Goal: Transaction & Acquisition: Purchase product/service

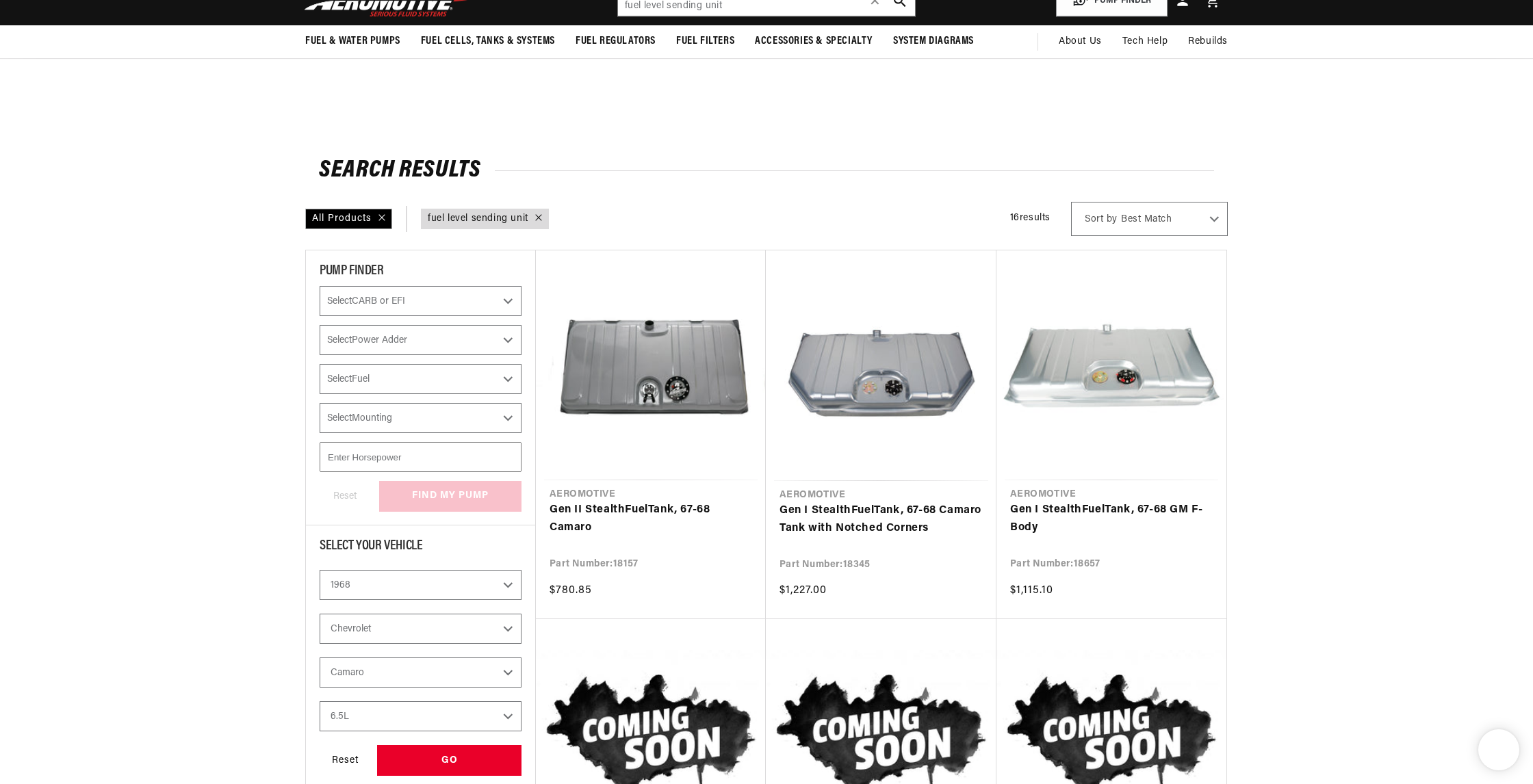
select select "1968"
select select "Chevrolet"
select select "Camaro"
select select "6.5L"
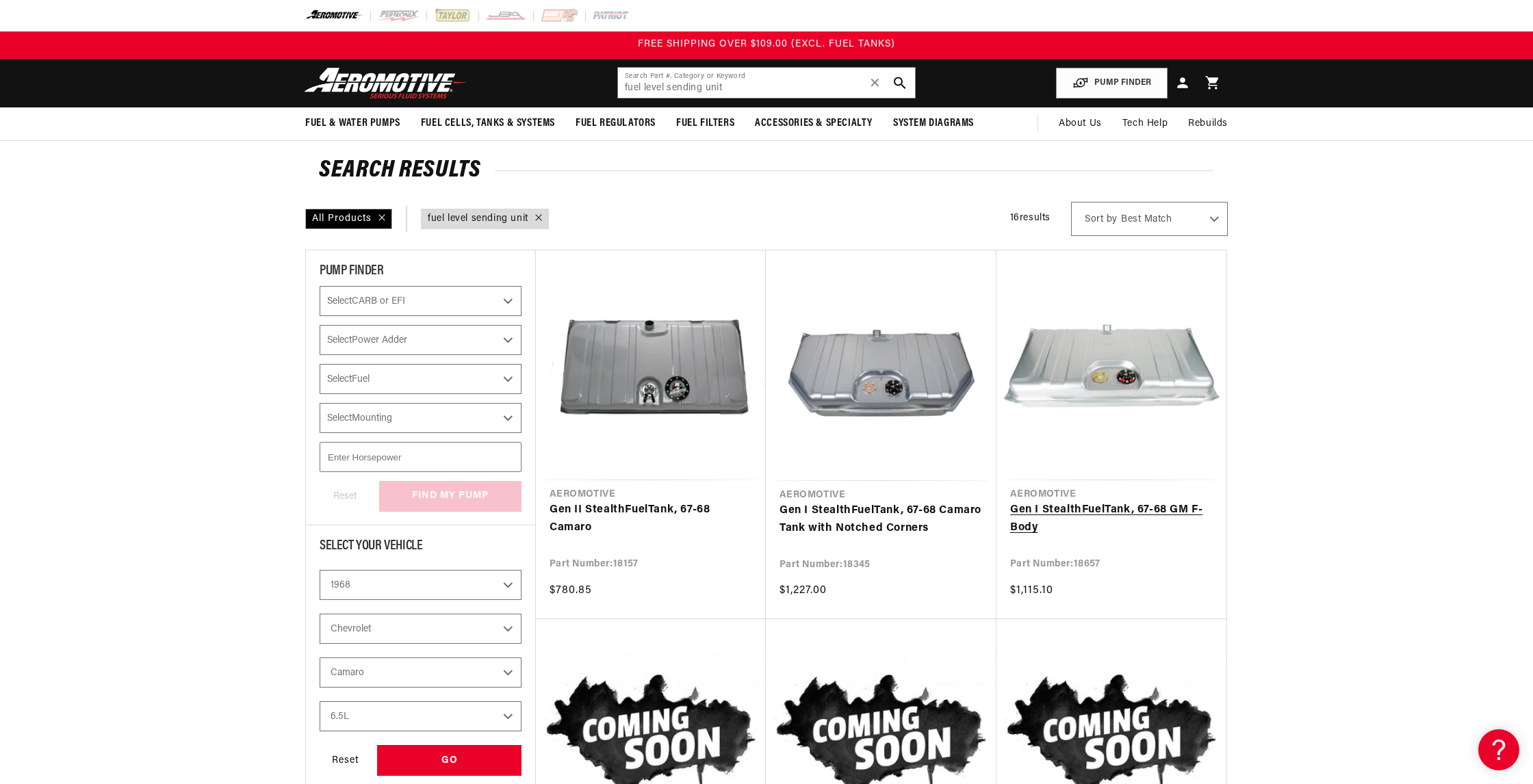
click at [1139, 511] on link "Gen I Stealth Fuel Tank, 67-68 GM F-Body" at bounding box center [1111, 519] width 202 height 35
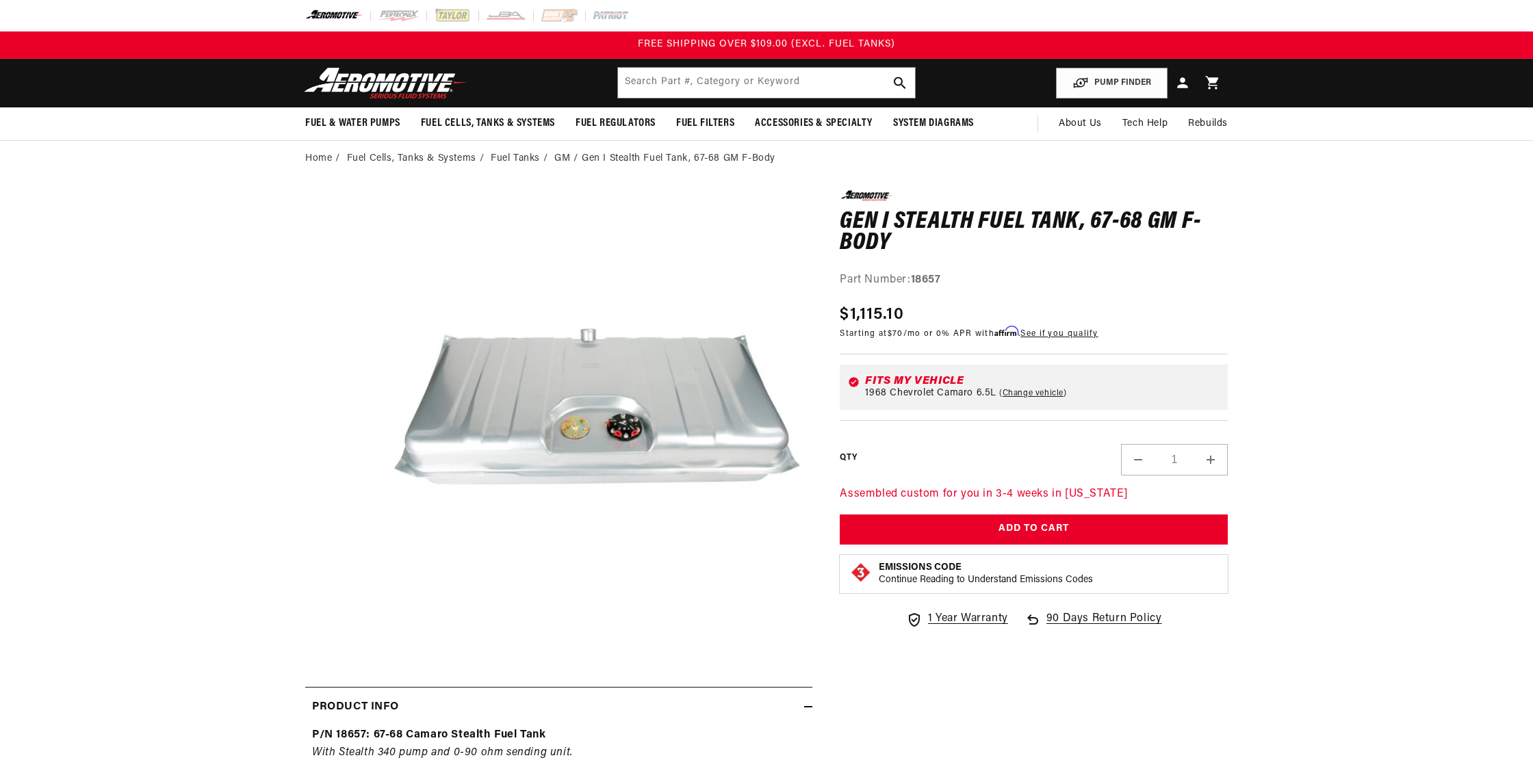
click at [380, 622] on button "Open media 1 in modal" at bounding box center [380, 622] width 0 height 0
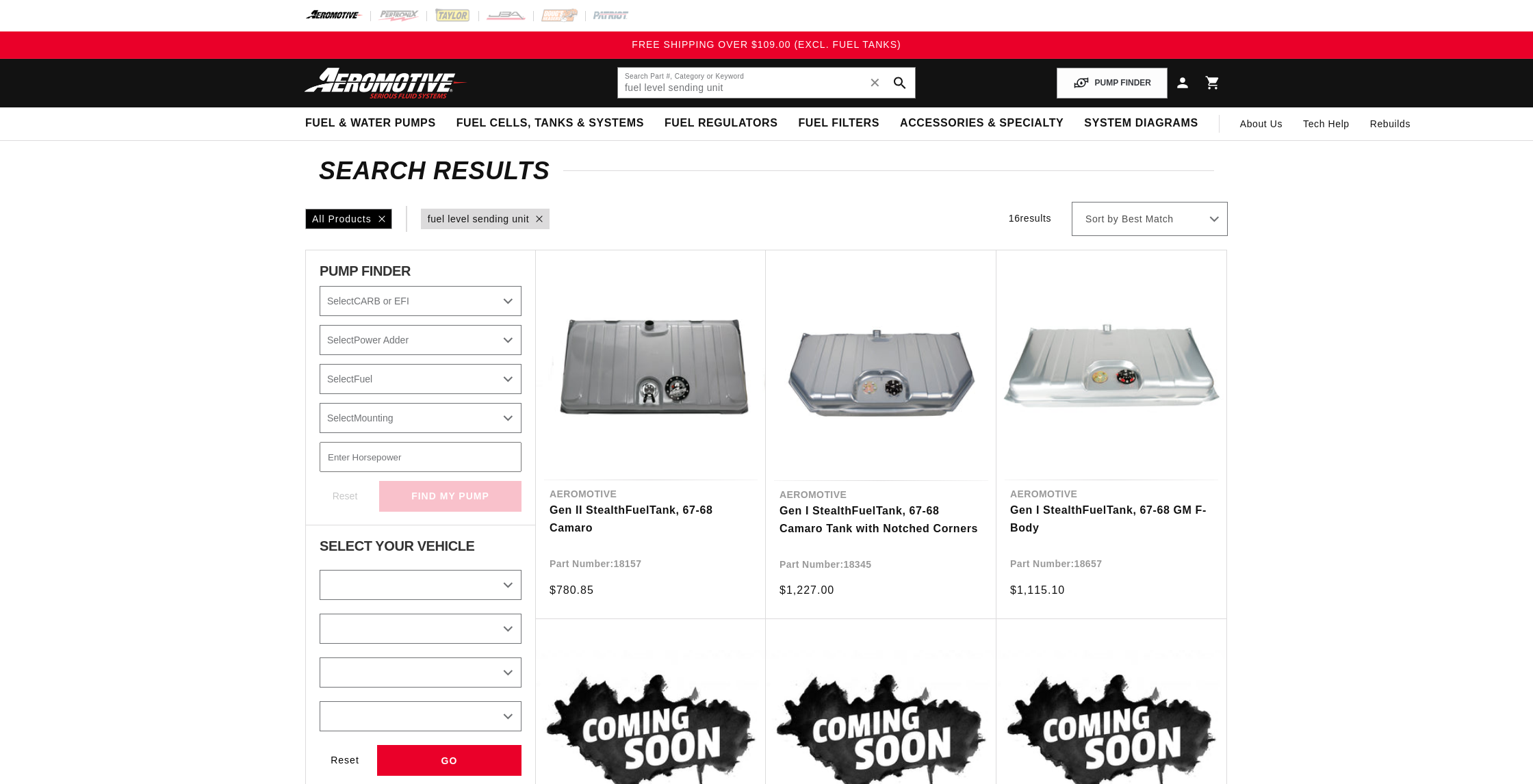
select select "Year"
select select "Make"
select select "Model"
select select "Engine"
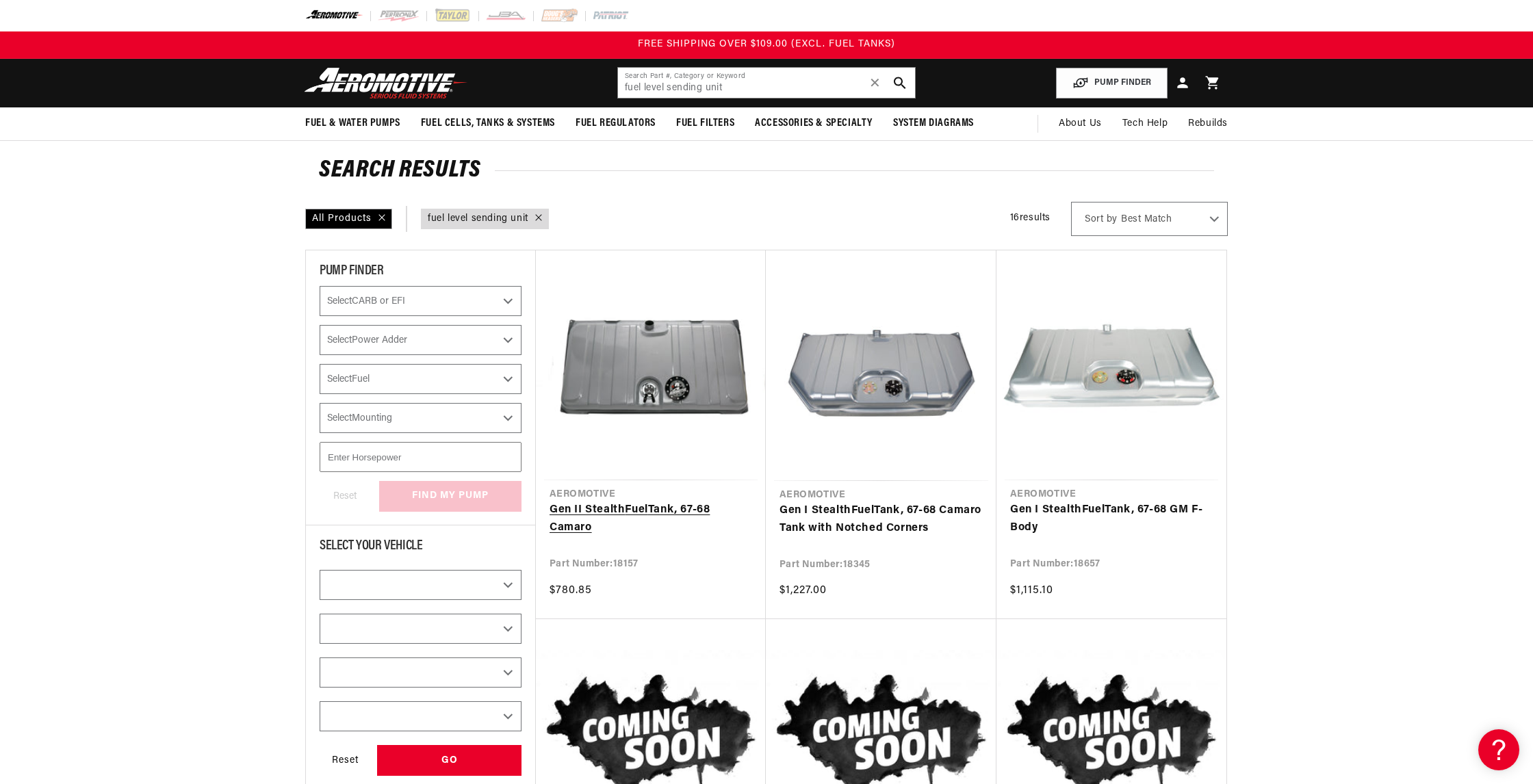
click at [622, 502] on link "Gen II Stealth Fuel Tank, 67-68 Camaro" at bounding box center [651, 519] width 202 height 35
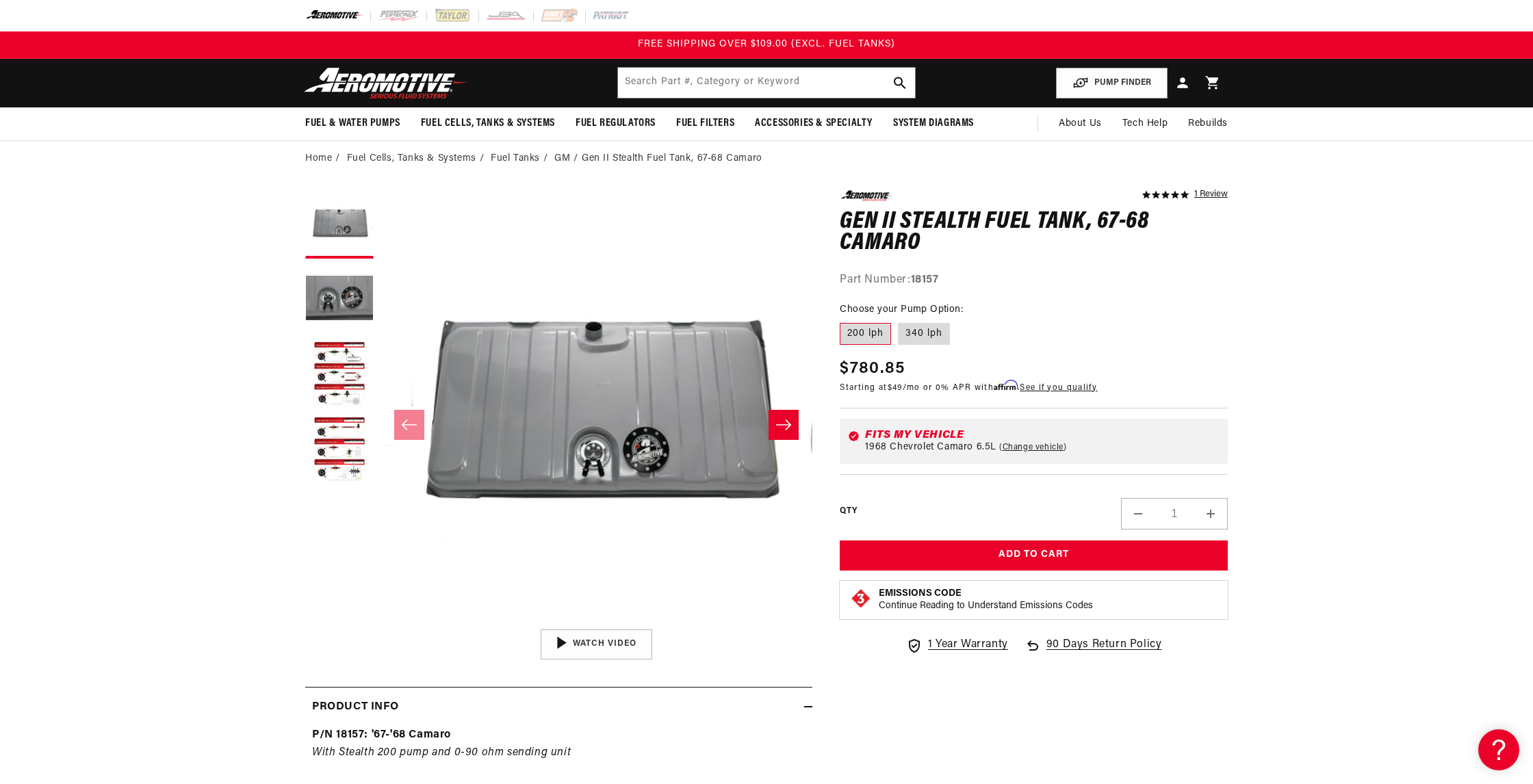
click at [784, 429] on icon "Slide right" at bounding box center [783, 424] width 16 height 13
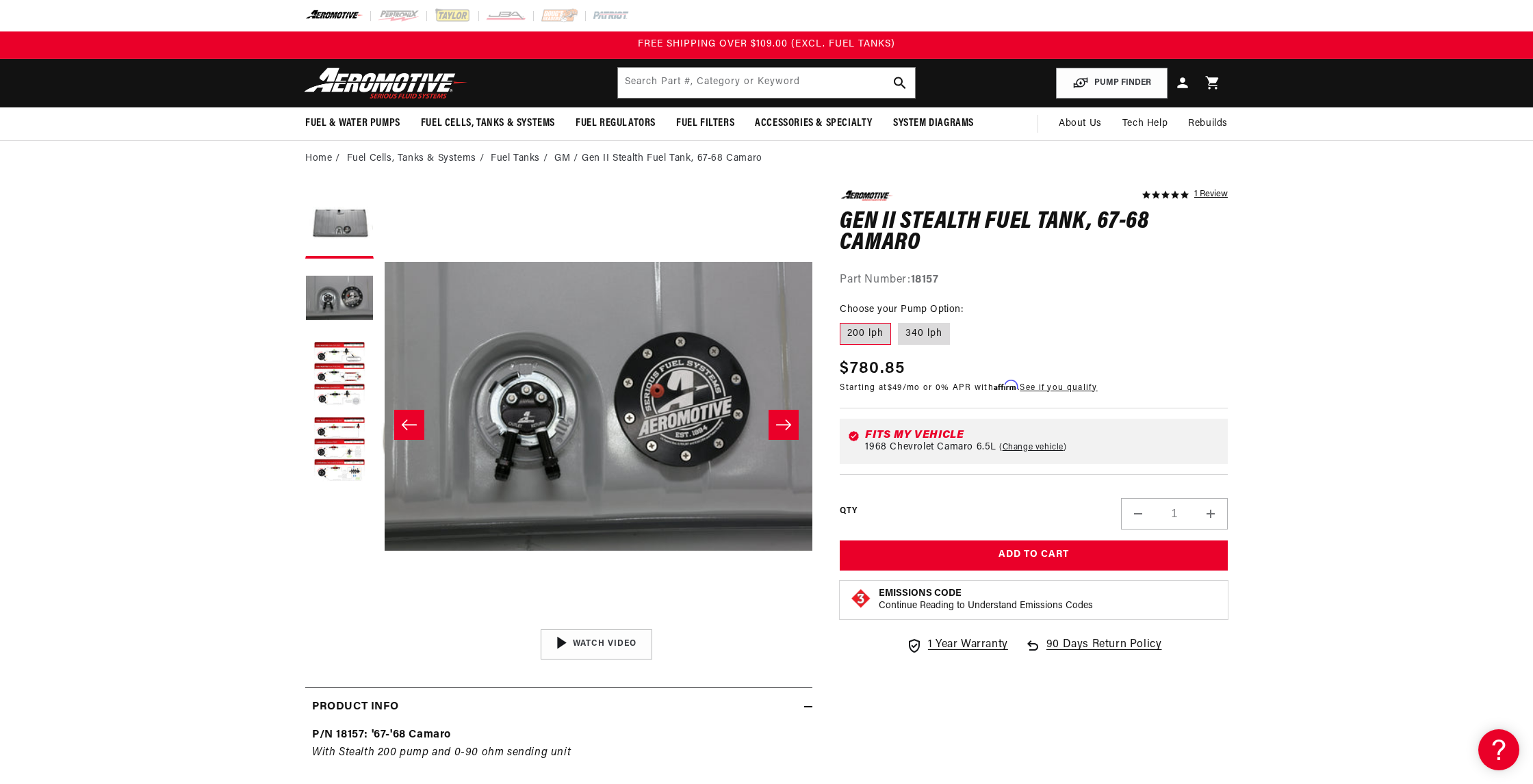
scroll to position [0, 432]
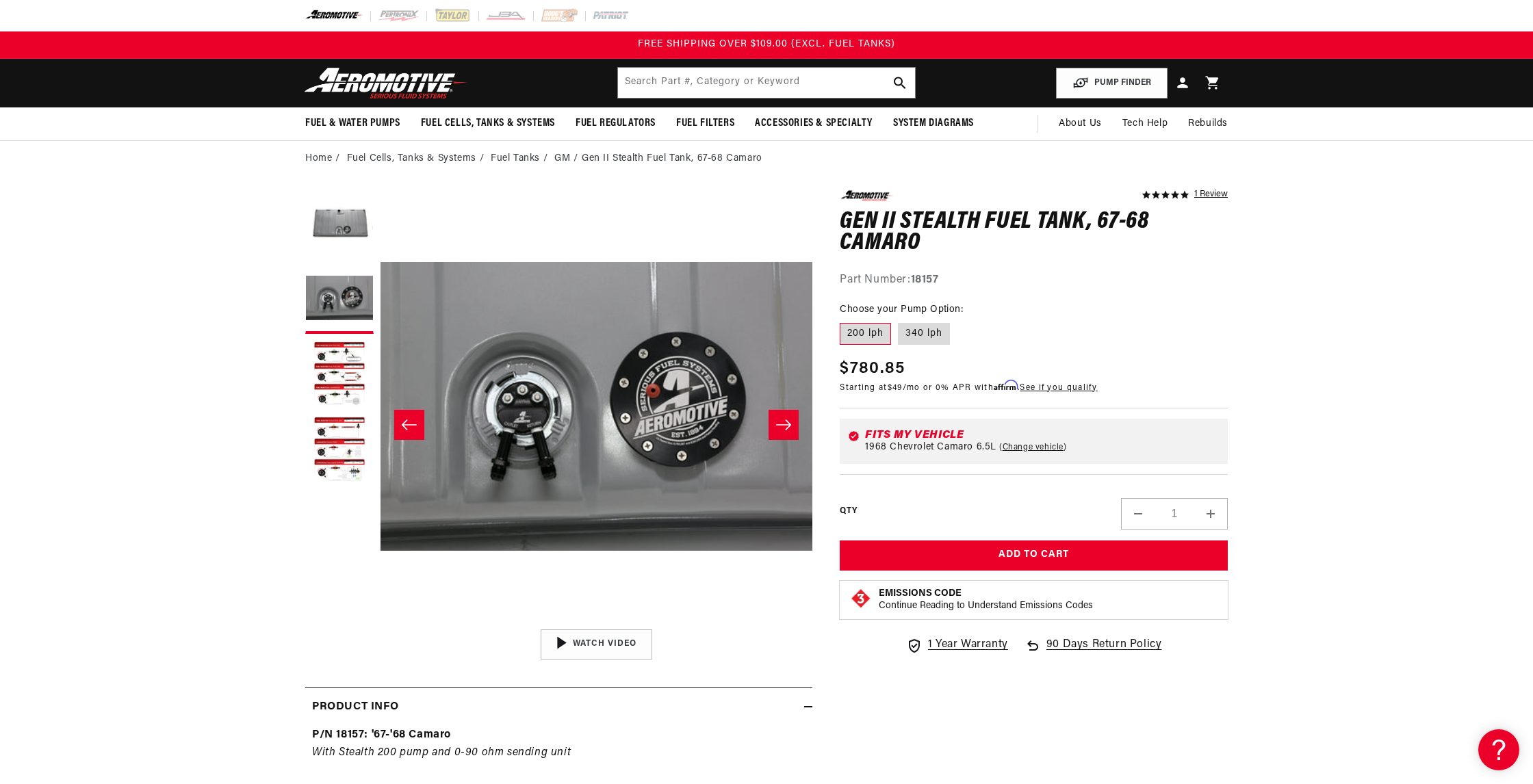
click at [380, 622] on button "Open media 2 in modal" at bounding box center [380, 622] width 0 height 0
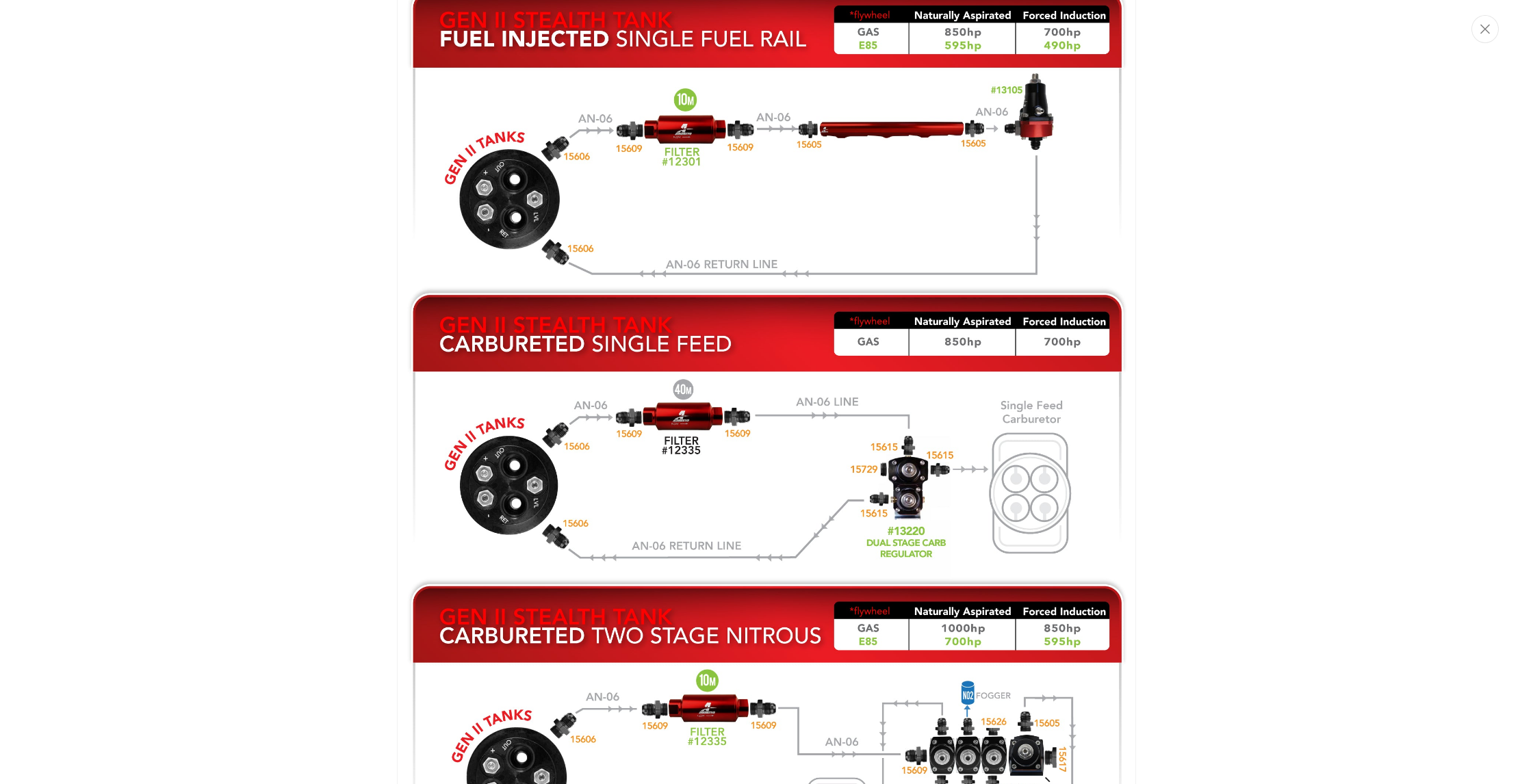
scroll to position [2103, 0]
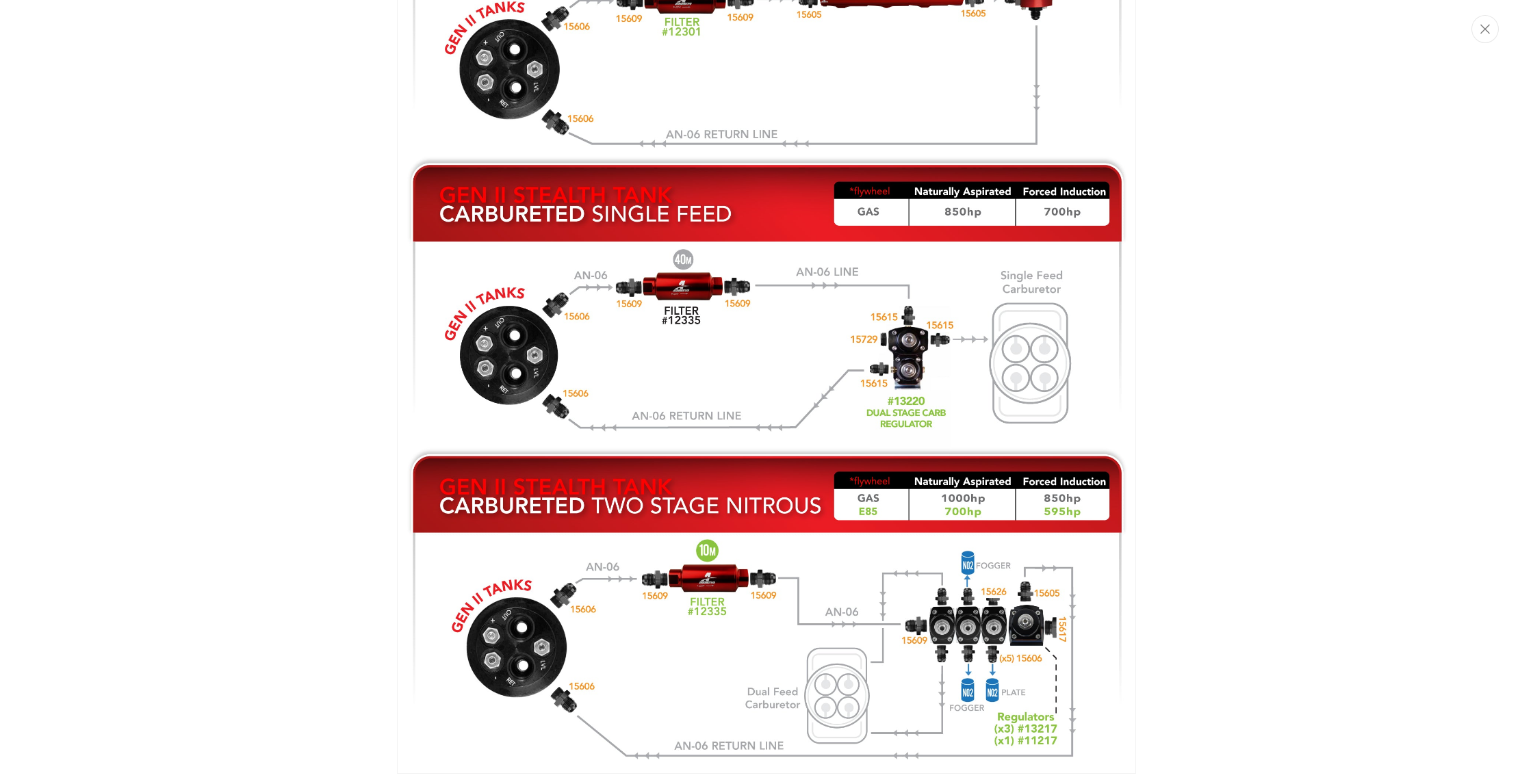
click at [709, 594] on img "Media gallery" at bounding box center [766, 312] width 739 height 924
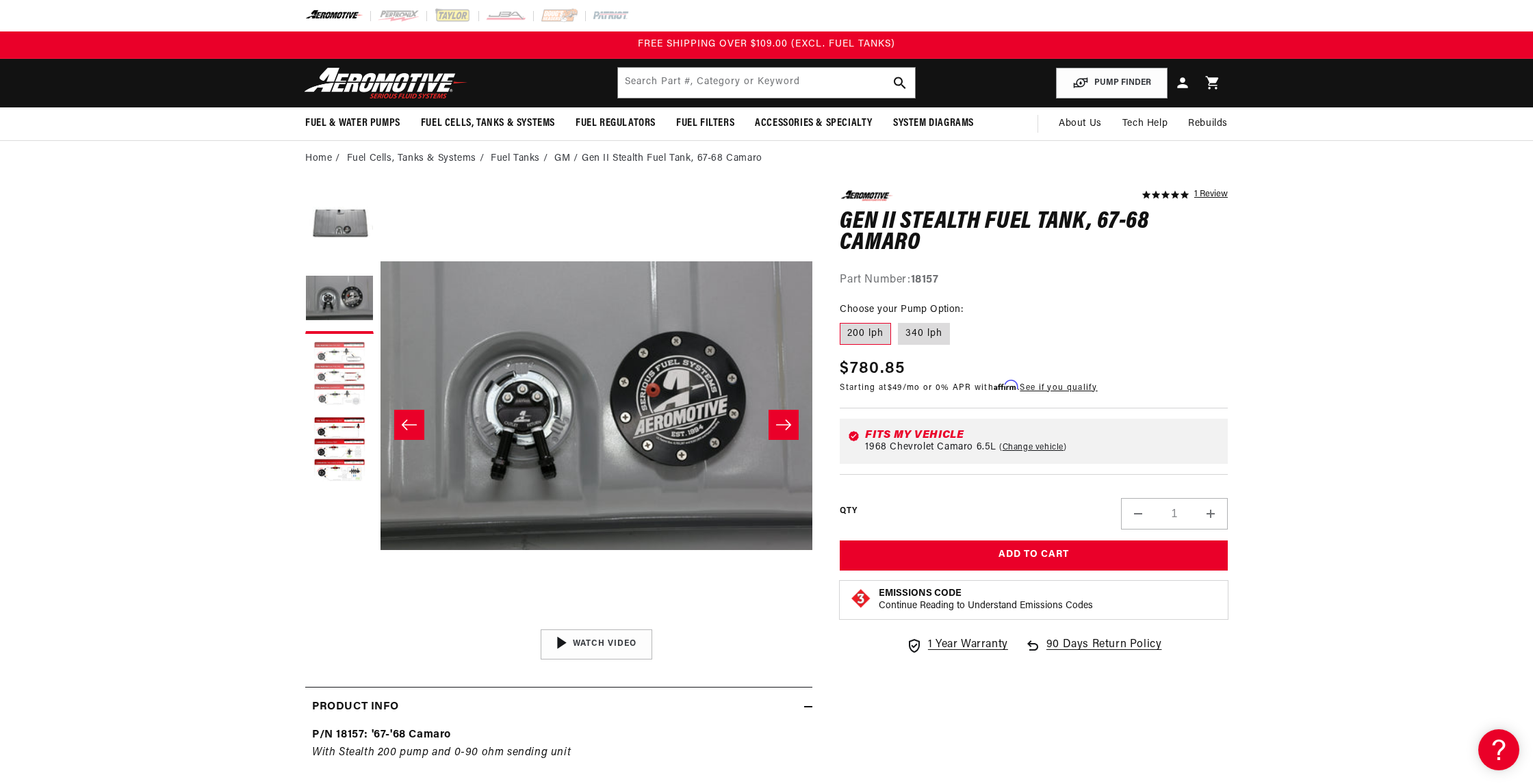
click at [358, 367] on button "Load image 3 in gallery view" at bounding box center [339, 374] width 68 height 68
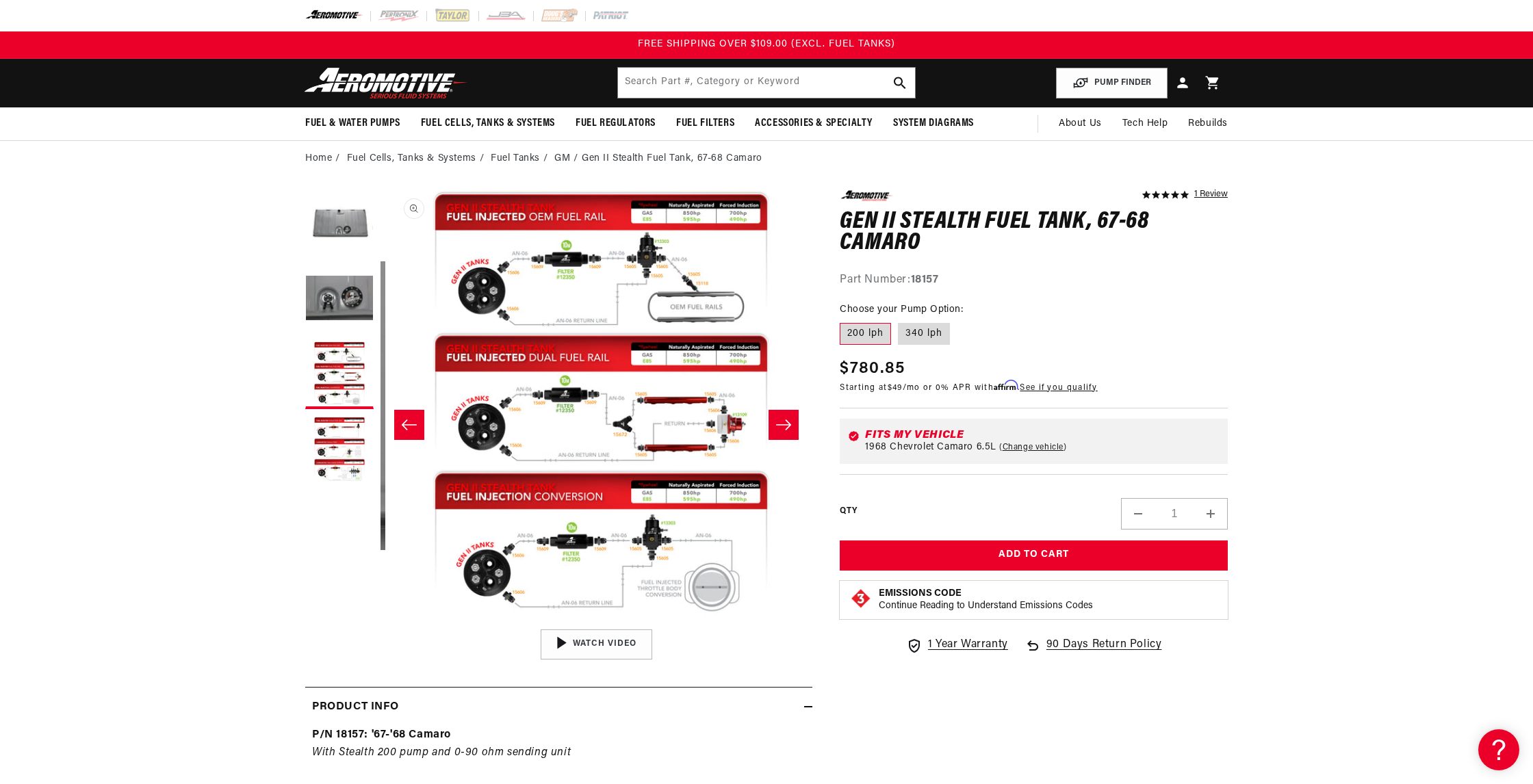
scroll to position [1, 864]
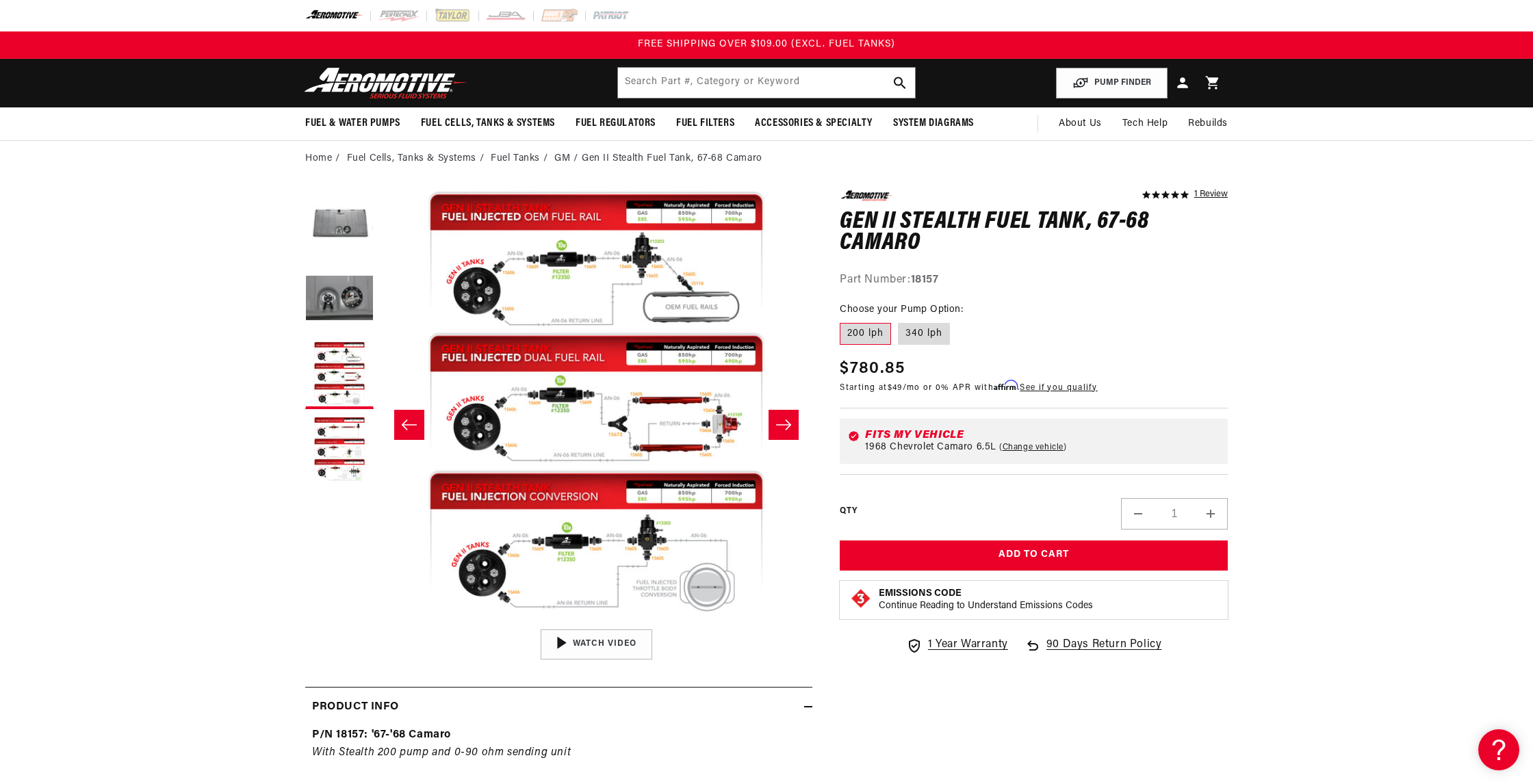
click at [380, 622] on button "Open media 3 in modal" at bounding box center [380, 622] width 0 height 0
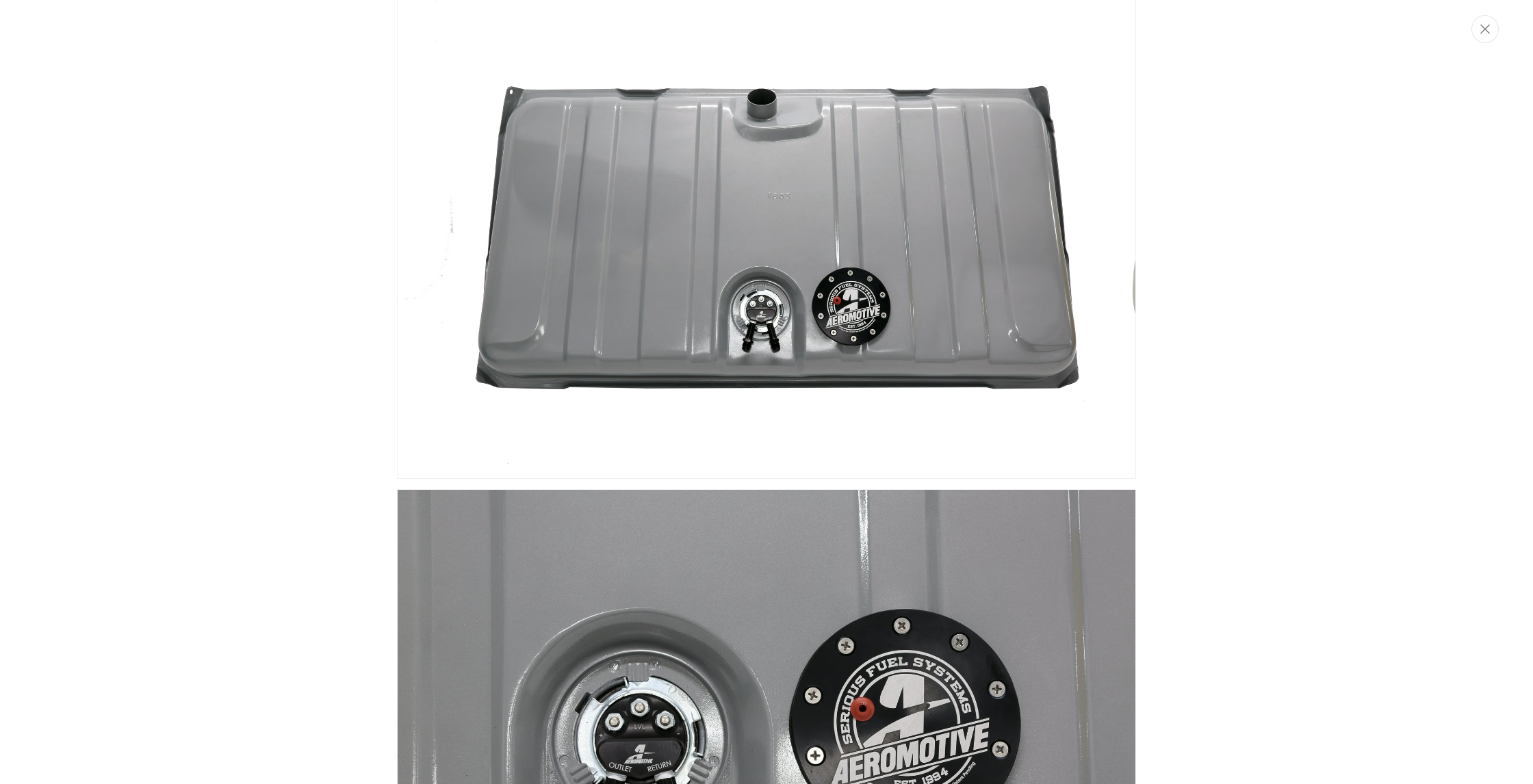
scroll to position [0, 0]
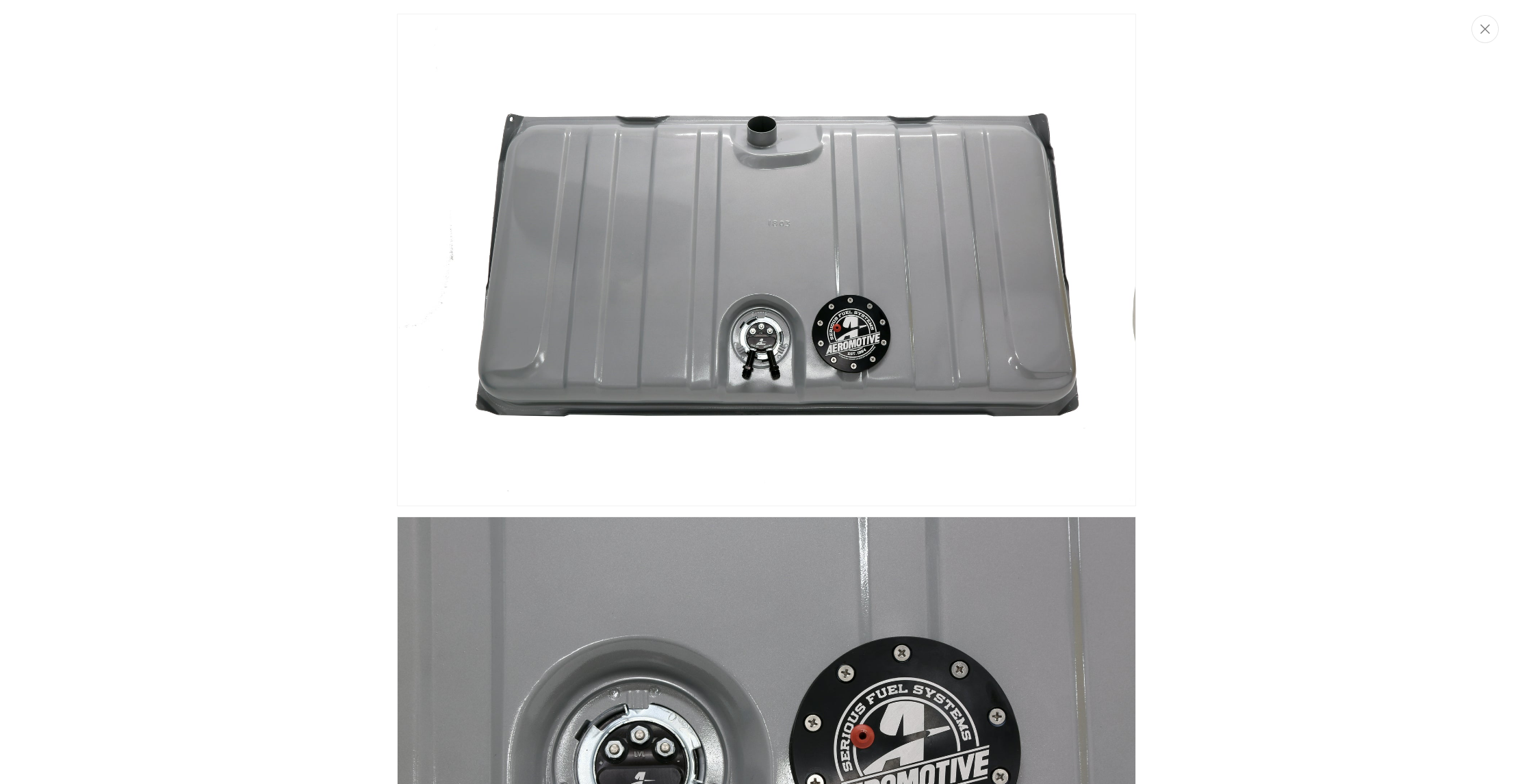
click at [290, 199] on div "Media gallery" at bounding box center [766, 392] width 1533 height 784
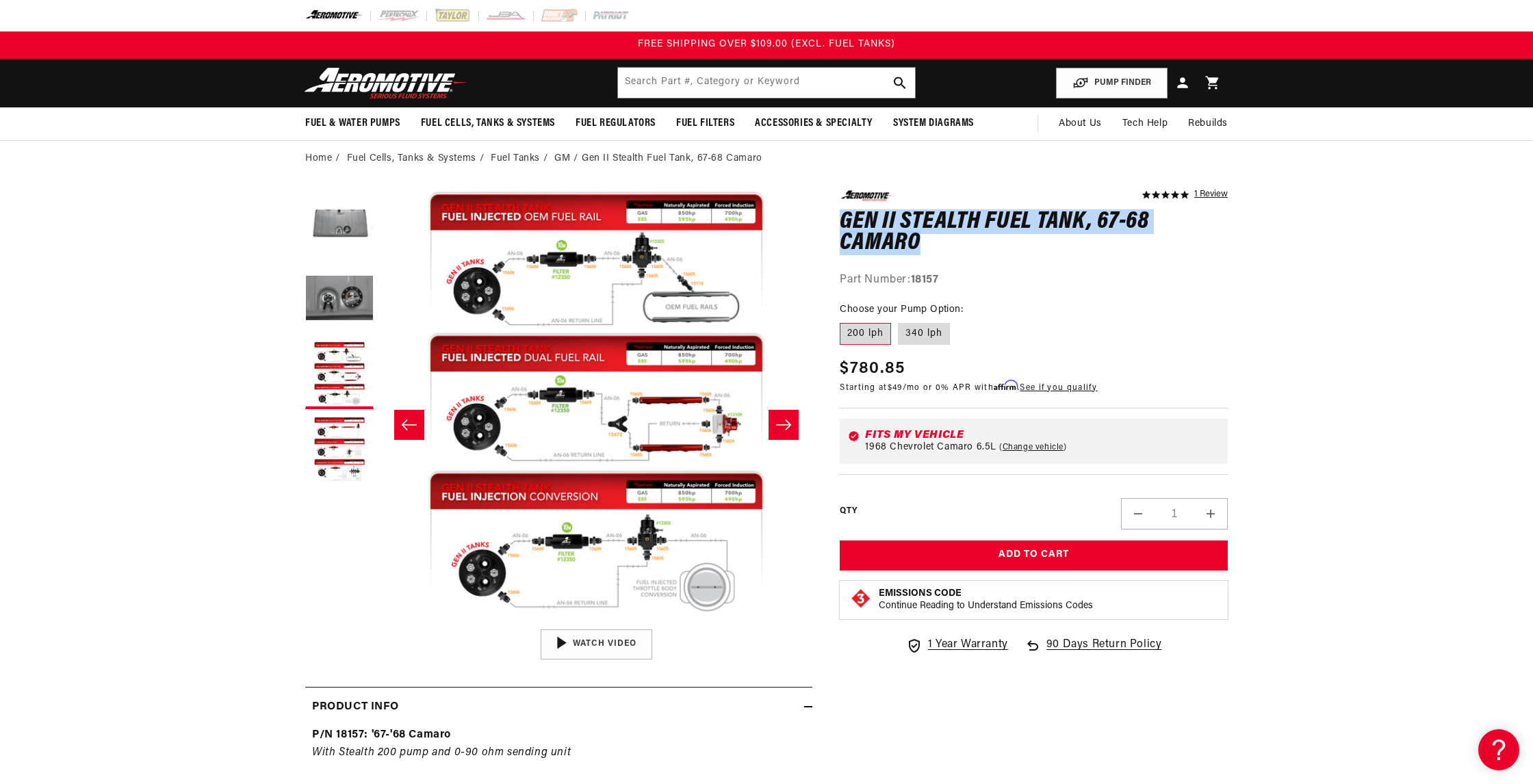
drag, startPoint x: 843, startPoint y: 229, endPoint x: 922, endPoint y: 243, distance: 80.2
click at [922, 243] on h1 "Gen II Stealth Fuel Tank, 67-68 Camaro" at bounding box center [1033, 233] width 388 height 43
copy h1 "Gen II Stealth Fuel Tank, 67-68 Camaro"
